Goal: Information Seeking & Learning: Learn about a topic

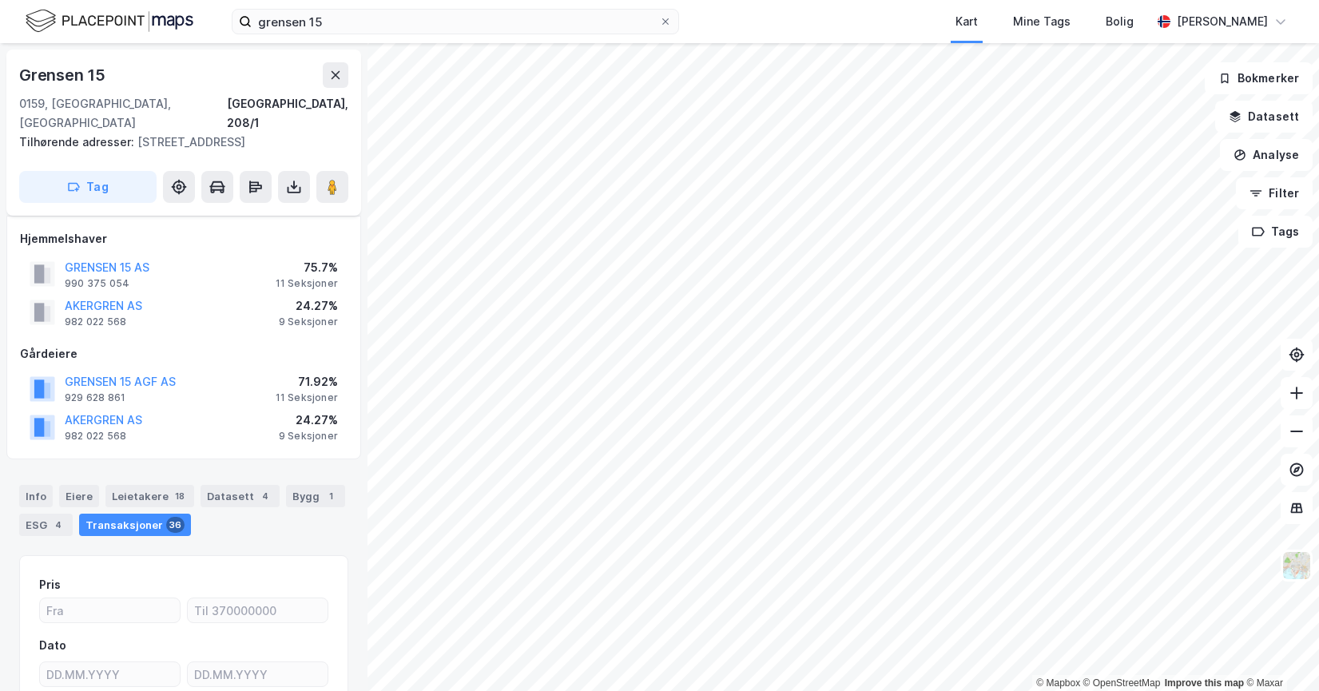
scroll to position [204, 0]
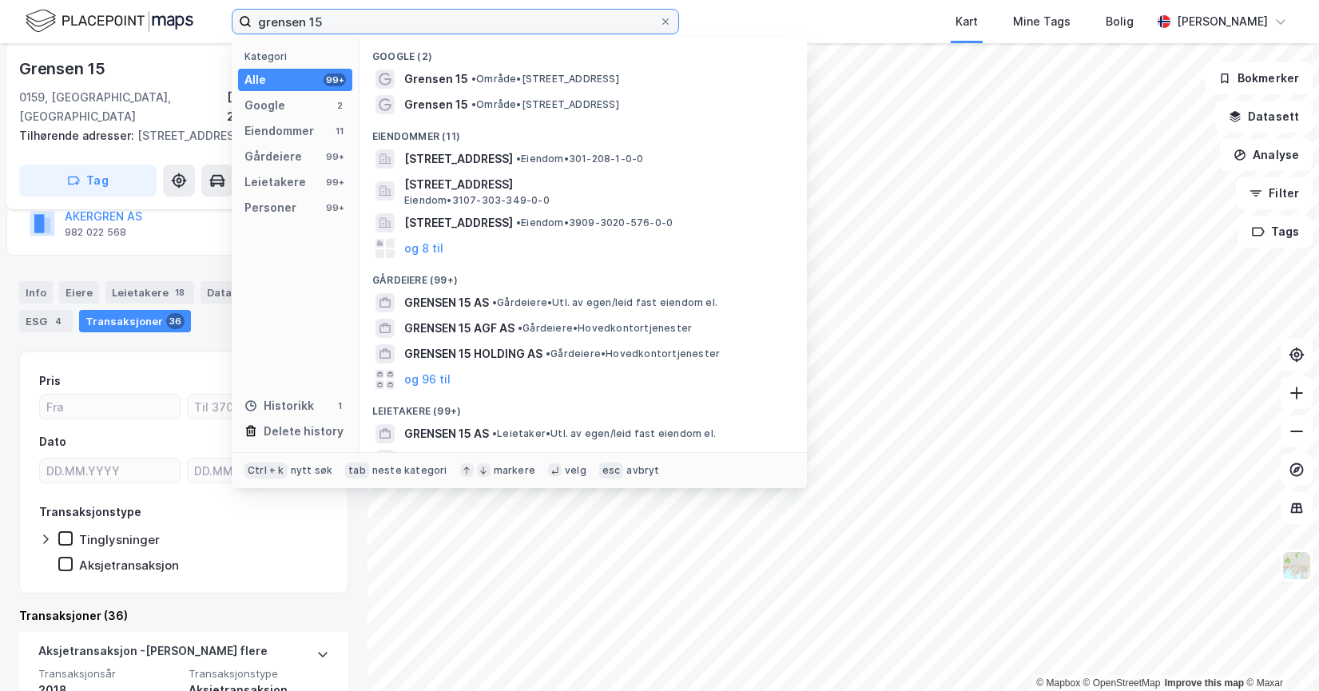
drag, startPoint x: 352, startPoint y: 28, endPoint x: 145, endPoint y: 45, distance: 207.7
click at [145, 45] on div "grensen 15 Kategori Alle 99+ Google 2 Eiendommer 11 Gårdeiere 99+ Leietakere 99…" at bounding box center [659, 345] width 1319 height 691
paste input "Abeerdeen Property Norinvest Alpha AS"
type input "Abeerdeen Property Norinvest Alpha AS"
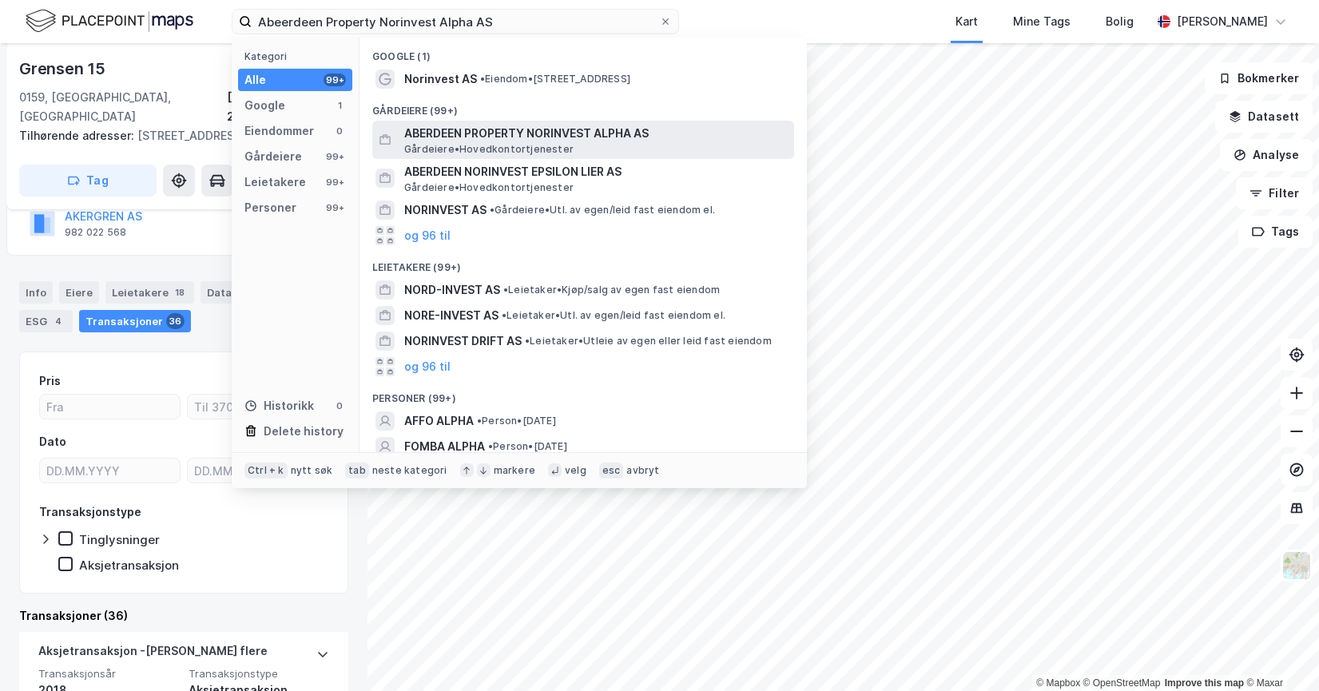
click at [531, 136] on span "ABERDEEN PROPERTY NORINVEST ALPHA AS" at bounding box center [596, 133] width 384 height 19
